Goal: Information Seeking & Learning: Learn about a topic

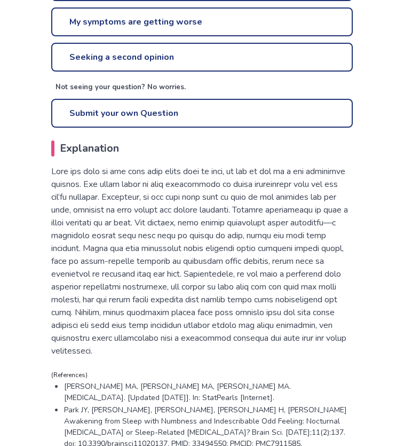
click at [213, 27] on link "My symptoms are getting worse" at bounding box center [202, 21] width 302 height 29
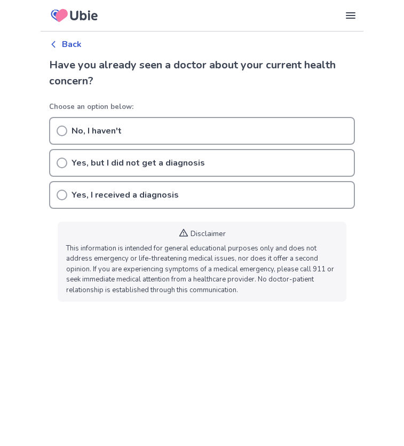
click at [62, 164] on icon at bounding box center [62, 163] width 11 height 11
